Goal: Information Seeking & Learning: Learn about a topic

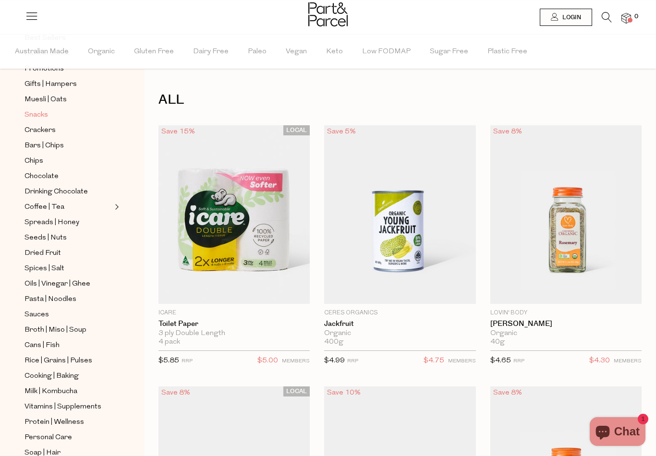
scroll to position [107, 0]
click at [42, 98] on span "Muesli | Oats" at bounding box center [46, 100] width 42 height 12
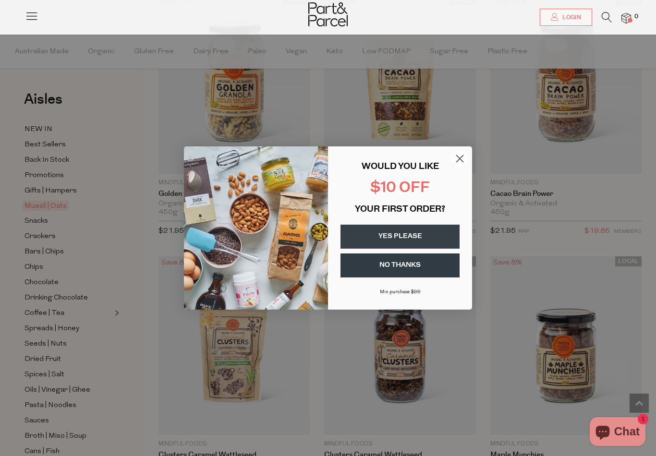
scroll to position [957, 0]
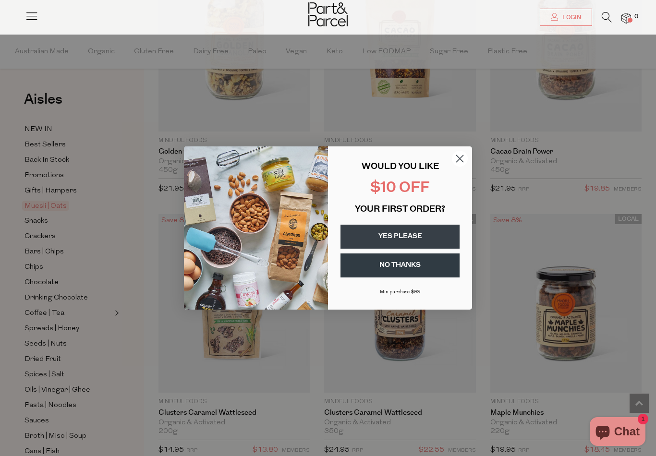
click at [458, 167] on circle "Close dialog" at bounding box center [460, 159] width 16 height 16
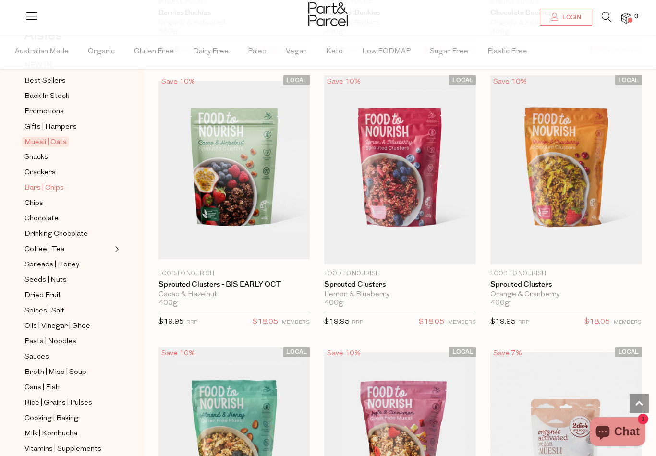
scroll to position [73, 0]
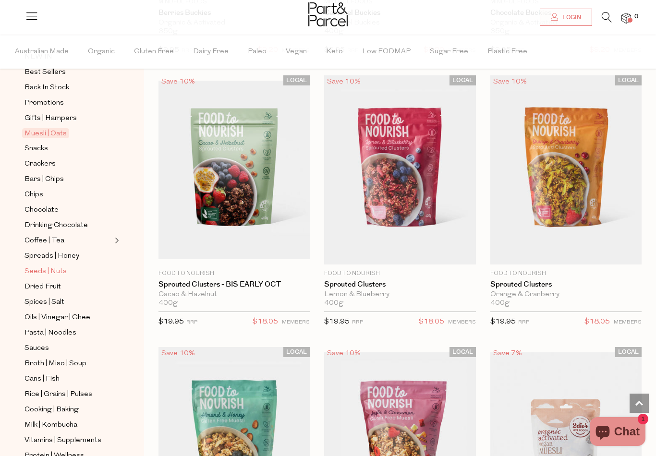
click at [52, 266] on span "Seeds | Nuts" at bounding box center [46, 272] width 42 height 12
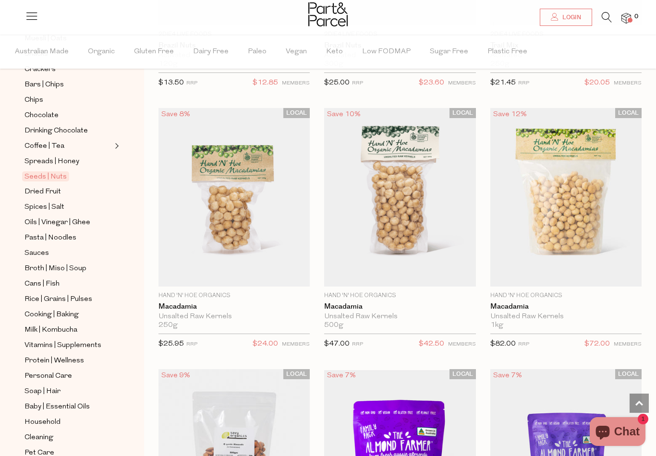
scroll to position [188, 0]
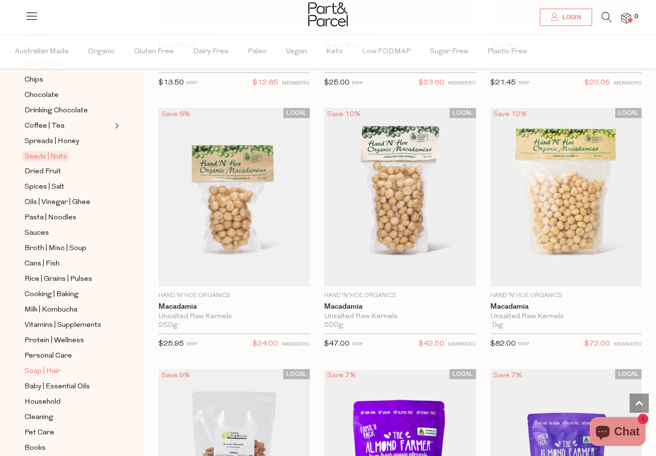
drag, startPoint x: 55, startPoint y: 299, endPoint x: 55, endPoint y: 356, distance: 56.7
click at [55, 305] on span "Milk | Kombucha" at bounding box center [51, 311] width 53 height 12
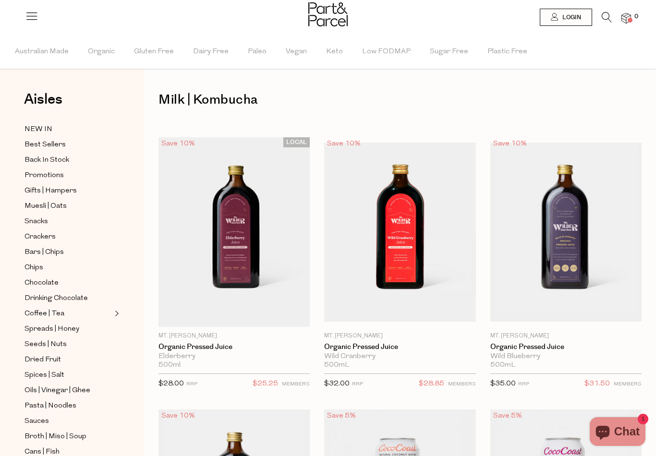
click at [612, 19] on icon at bounding box center [607, 17] width 10 height 11
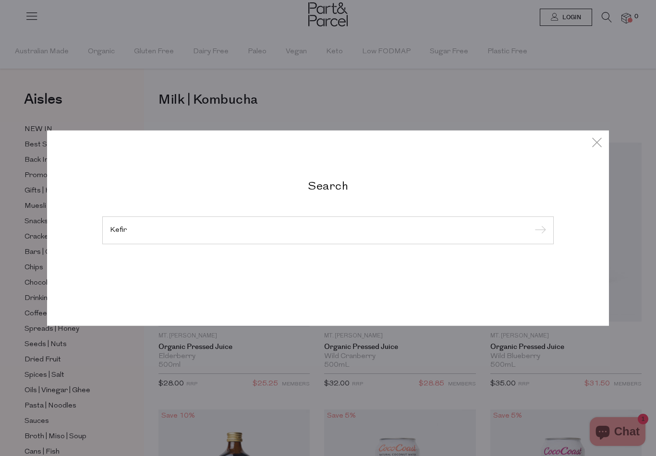
type input "Kefir"
click at [539, 231] on input "submit" at bounding box center [539, 231] width 14 height 14
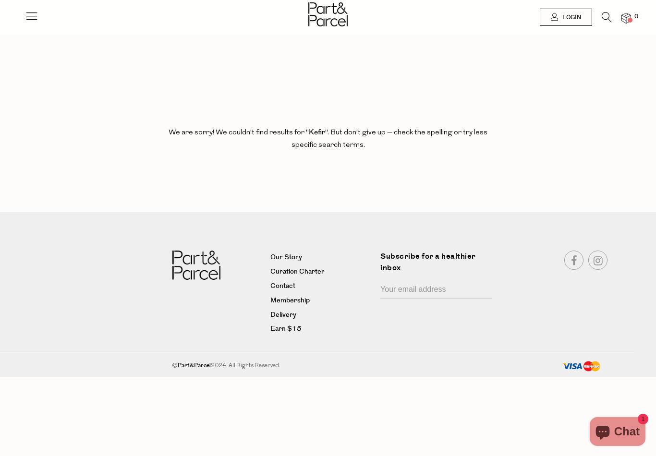
click at [612, 14] on icon at bounding box center [607, 17] width 10 height 11
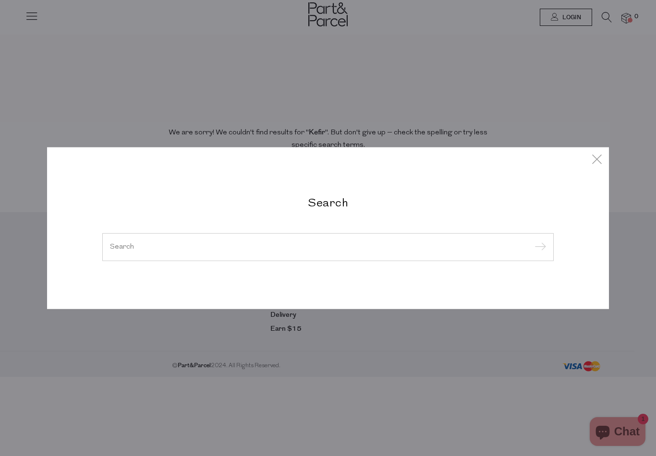
type input "B"
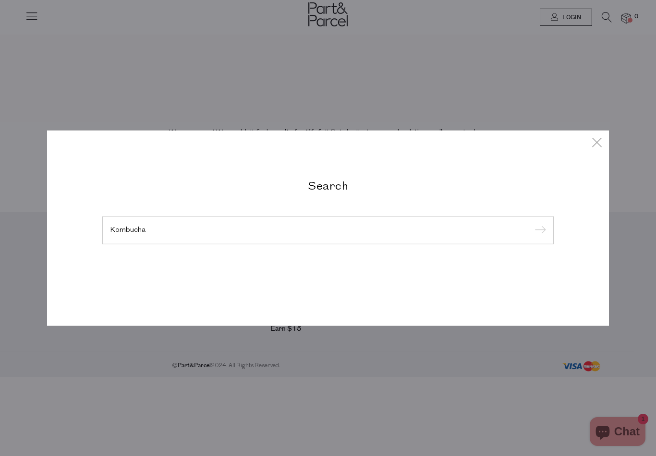
type input "Kombucha"
click at [539, 231] on input "submit" at bounding box center [539, 231] width 14 height 14
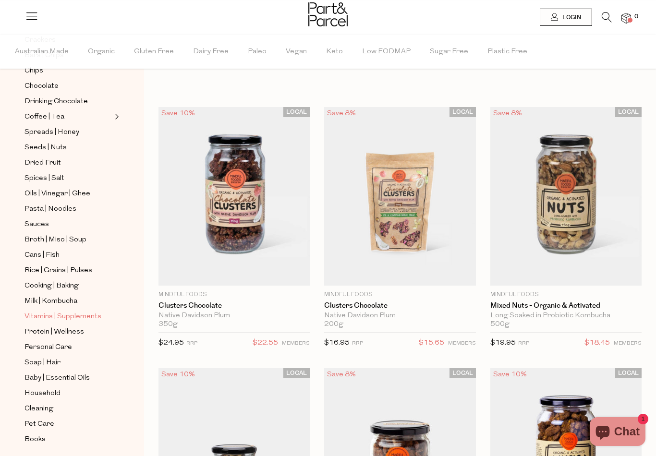
scroll to position [197, 0]
click at [60, 327] on span "Protein | Wellness" at bounding box center [55, 333] width 60 height 12
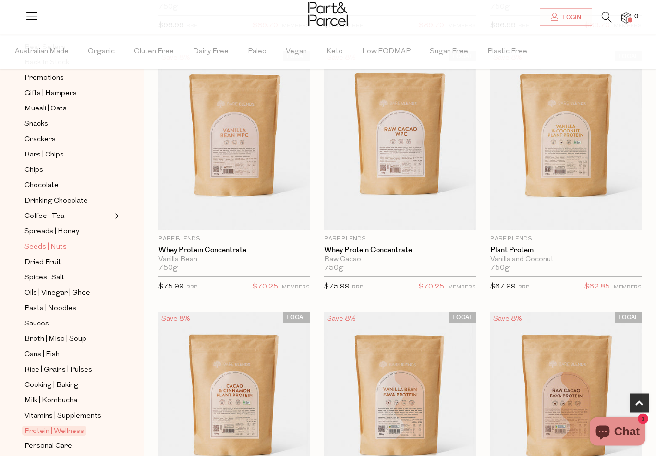
scroll to position [133, 0]
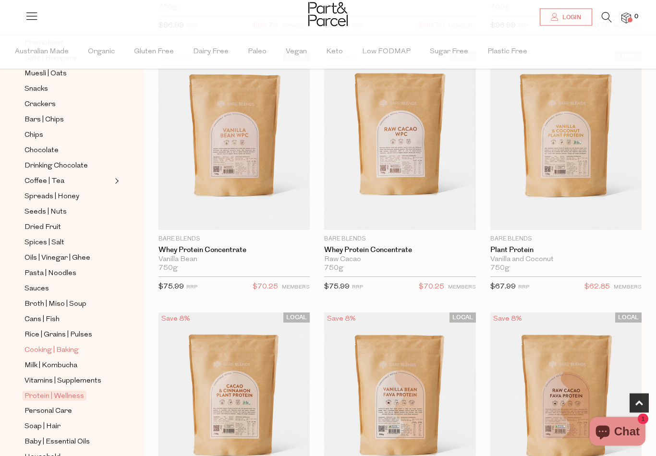
click at [66, 345] on span "Cooking | Baking" at bounding box center [52, 351] width 54 height 12
